Goal: Information Seeking & Learning: Understand process/instructions

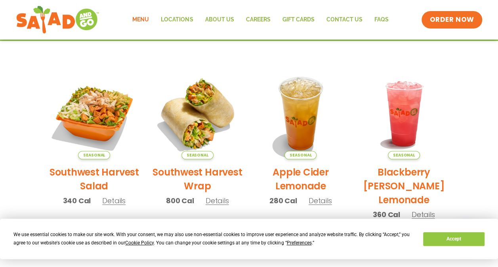
scroll to position [163, 0]
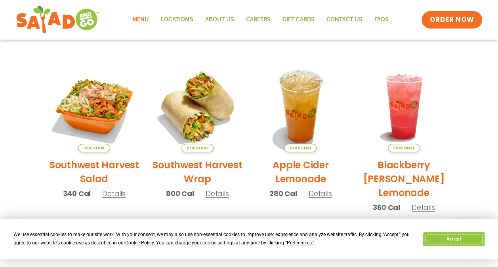
click at [454, 239] on button "Accept" at bounding box center [453, 239] width 61 height 14
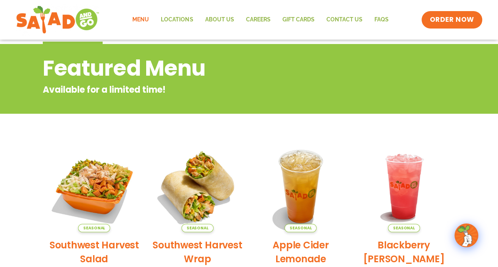
scroll to position [0, 0]
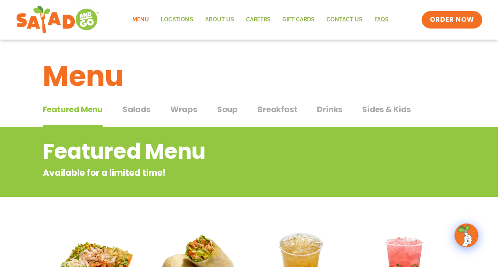
click at [142, 23] on link "Menu" at bounding box center [140, 20] width 29 height 18
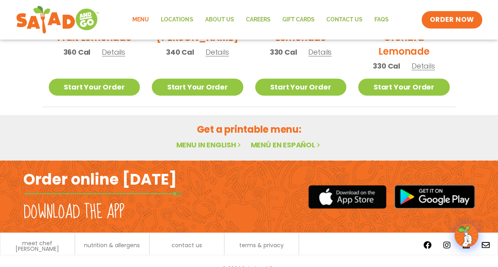
scroll to position [518, 0]
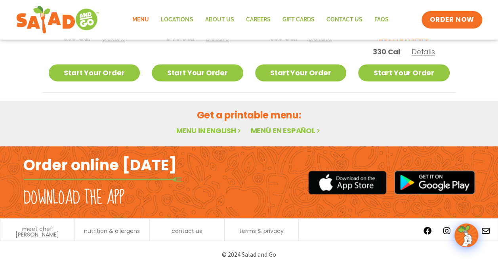
click at [227, 129] on link "Menu in English" at bounding box center [209, 131] width 67 height 10
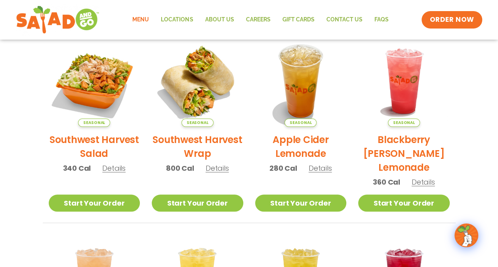
scroll to position [518, 0]
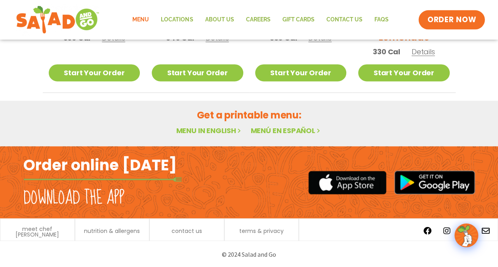
click at [444, 13] on link "ORDER NOW" at bounding box center [452, 19] width 67 height 19
